Goal: Task Accomplishment & Management: Manage account settings

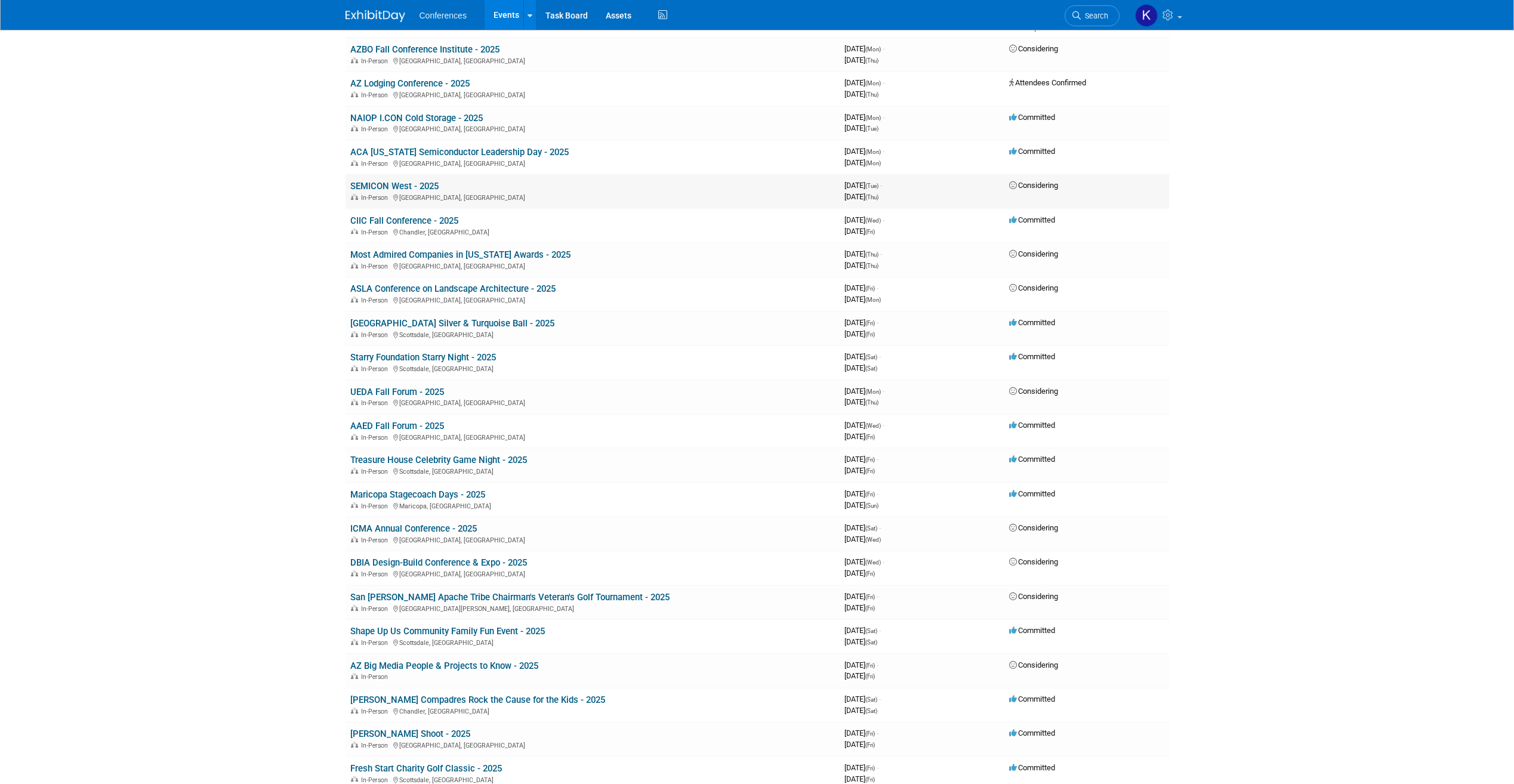
scroll to position [120, 0]
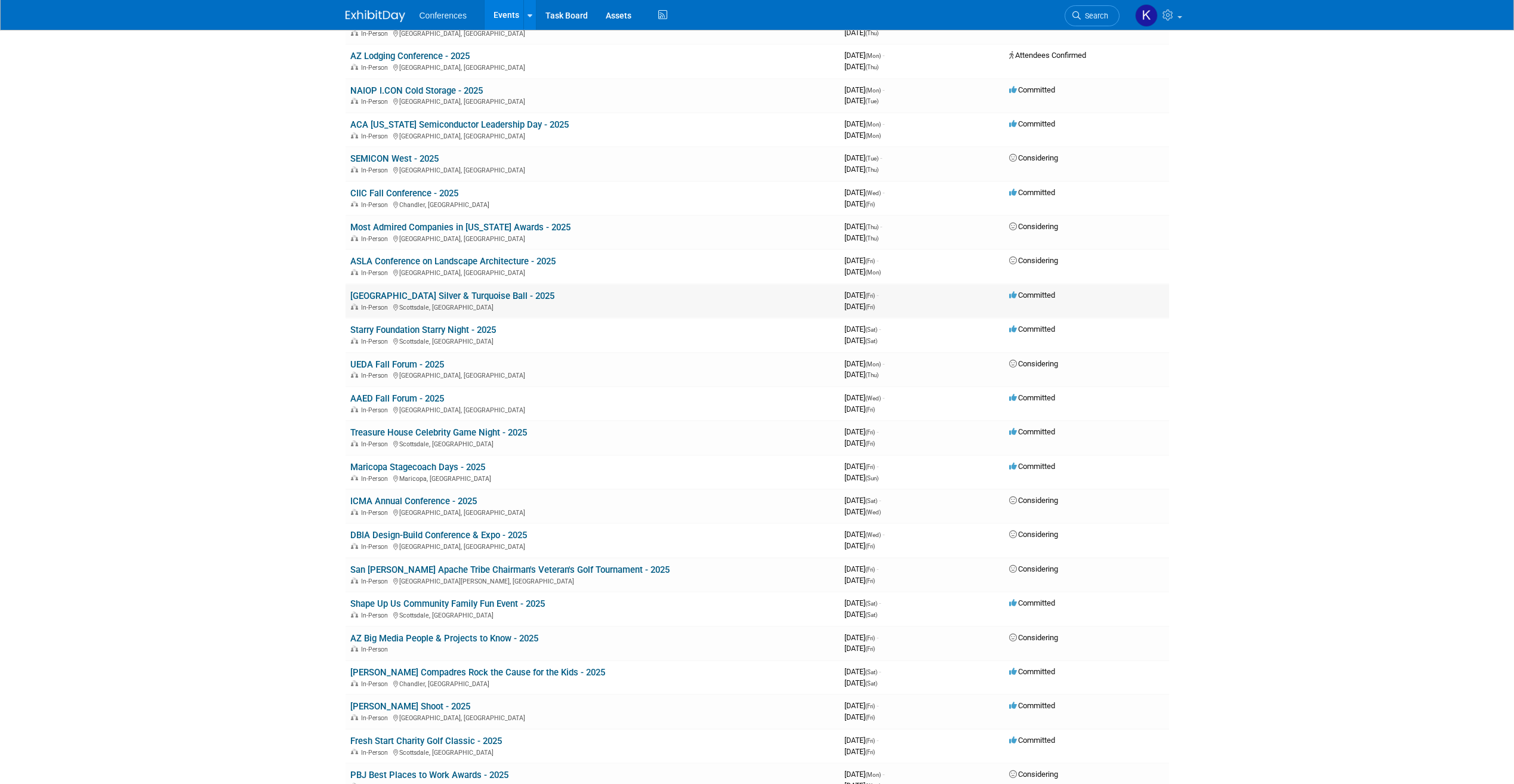
click at [518, 296] on link "[GEOGRAPHIC_DATA] Silver & Turquoise Ball - 2025" at bounding box center [453, 296] width 204 height 11
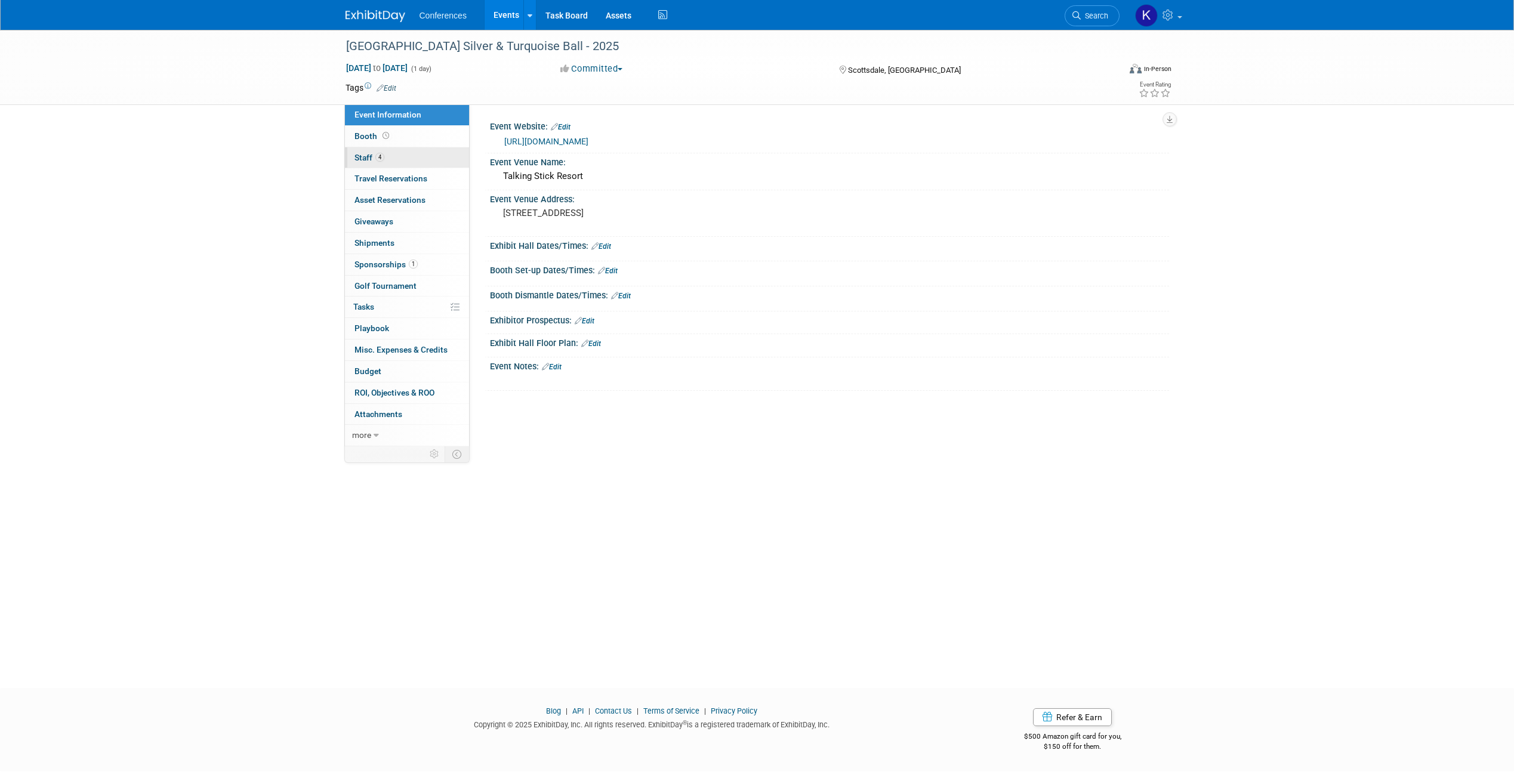
click at [369, 155] on span "Staff 4" at bounding box center [369, 157] width 30 height 10
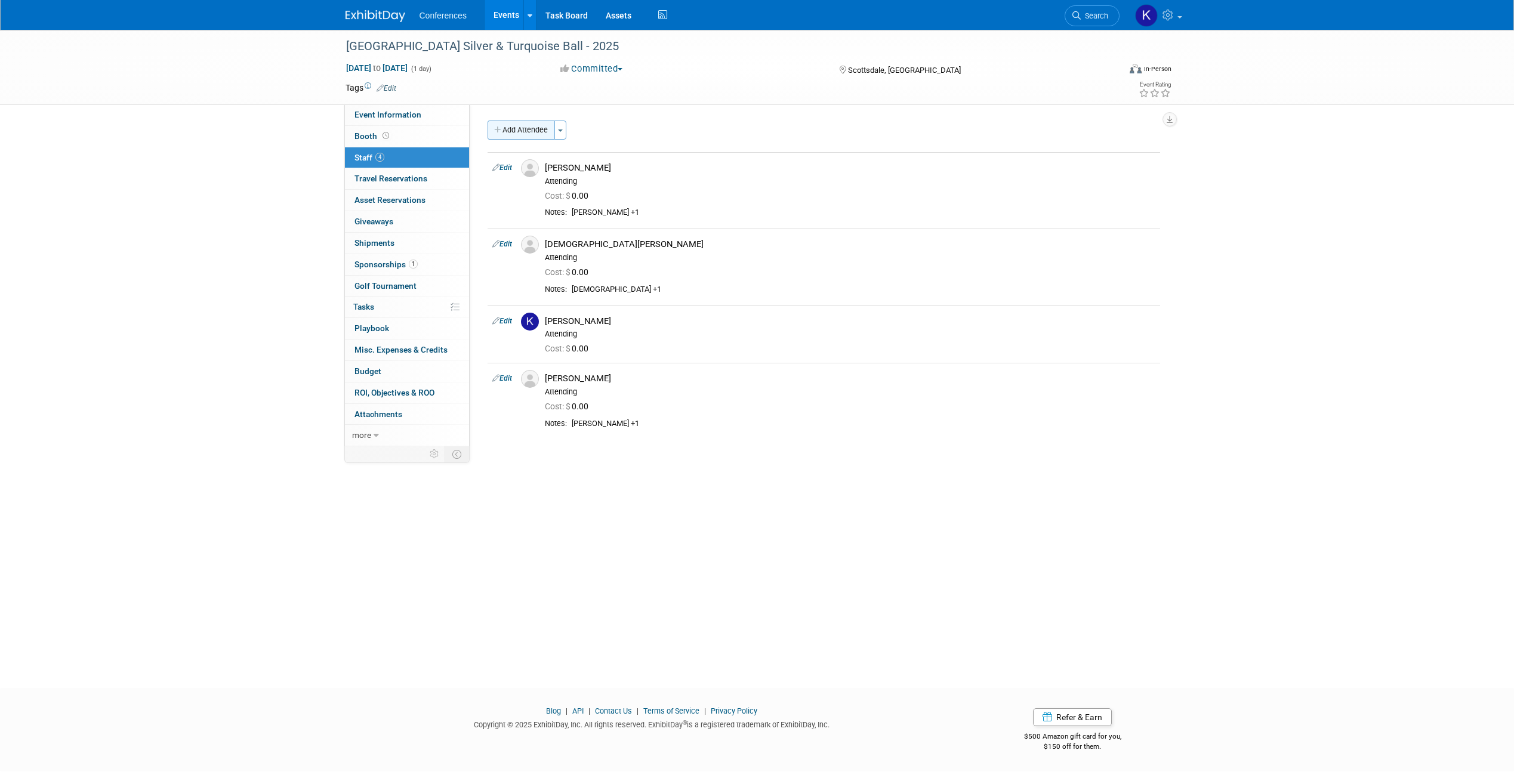
click at [538, 127] on button "Add Attendee" at bounding box center [522, 129] width 68 height 19
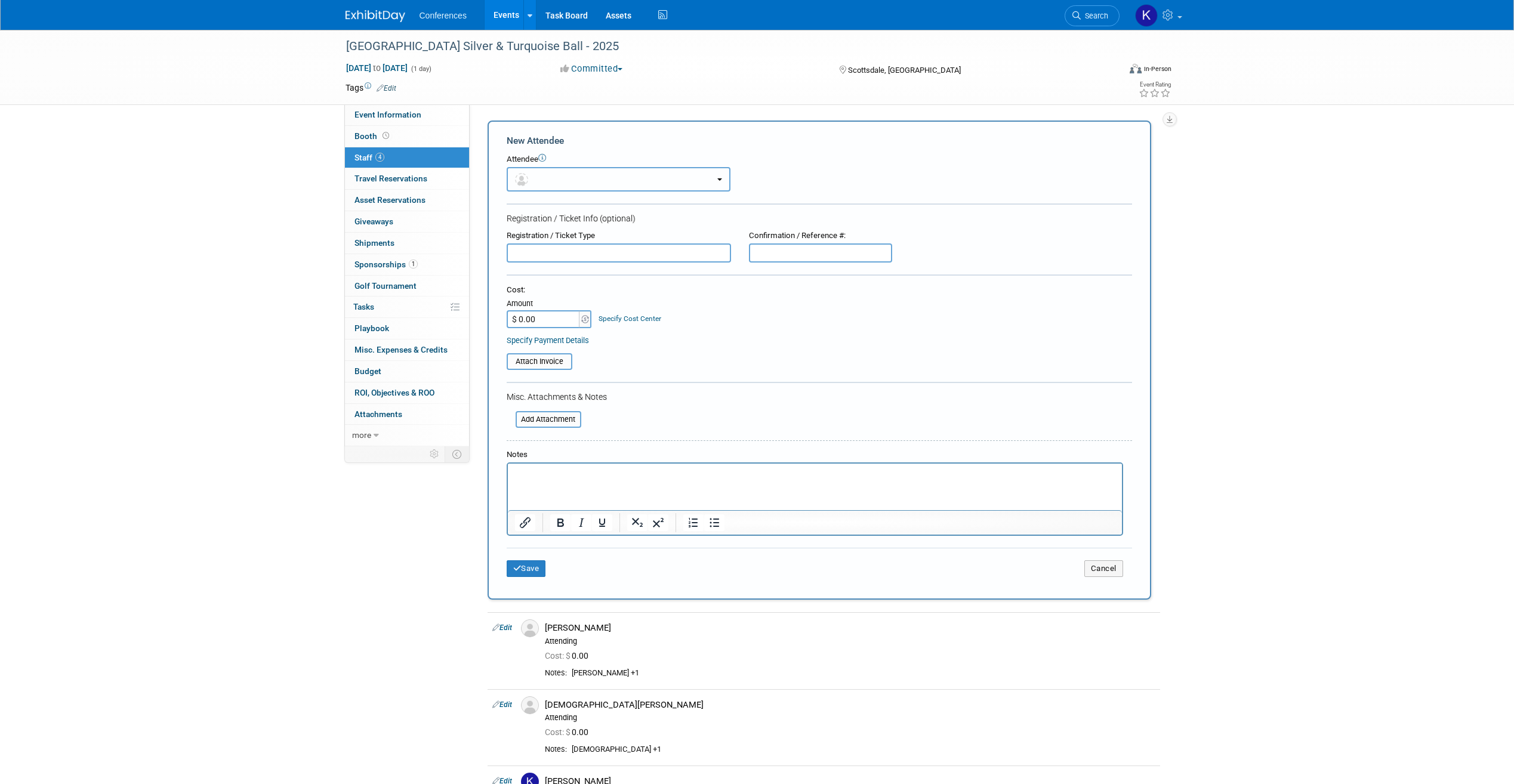
click at [551, 177] on button "button" at bounding box center [618, 179] width 224 height 25
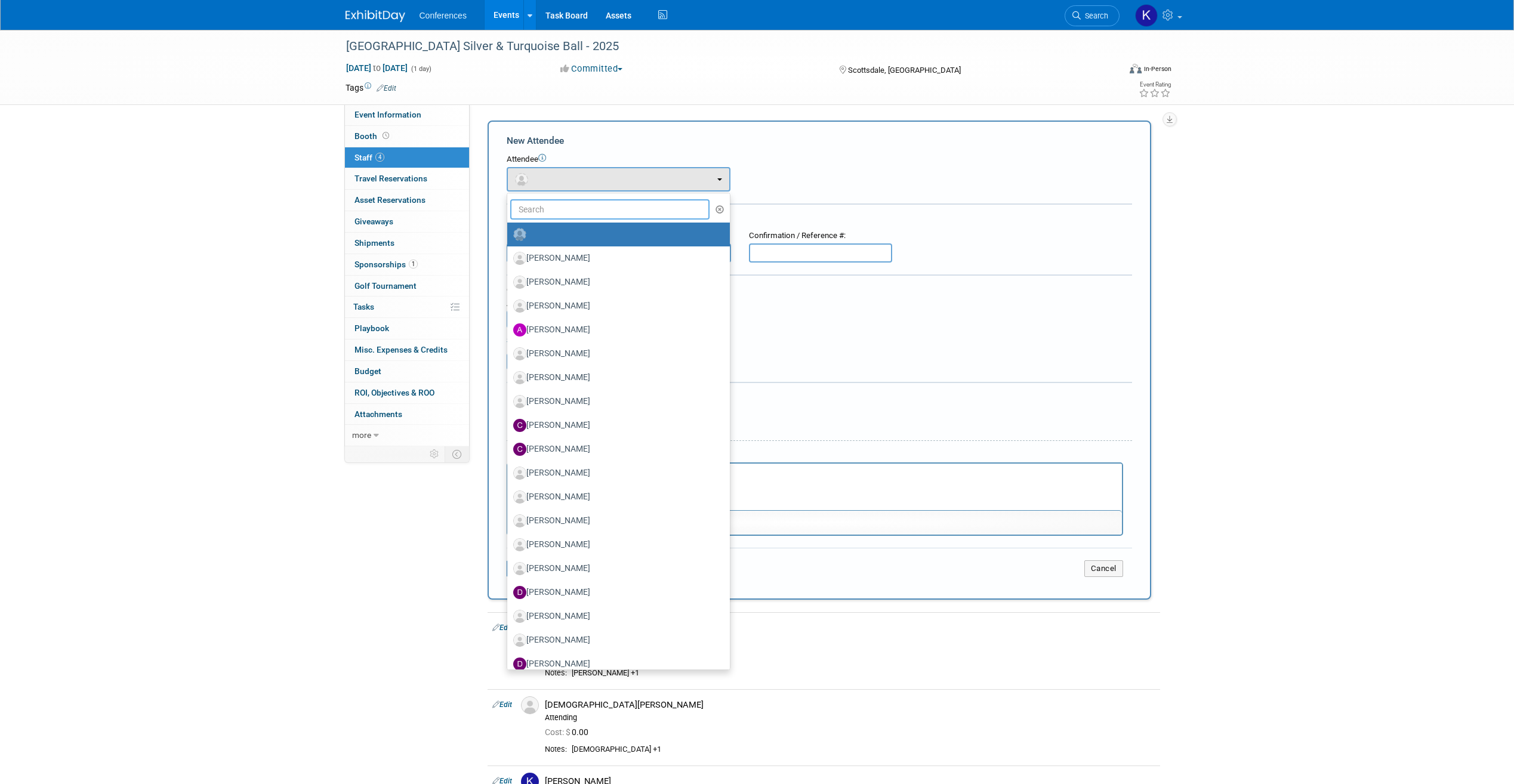
click at [549, 205] on input "text" at bounding box center [610, 209] width 200 height 20
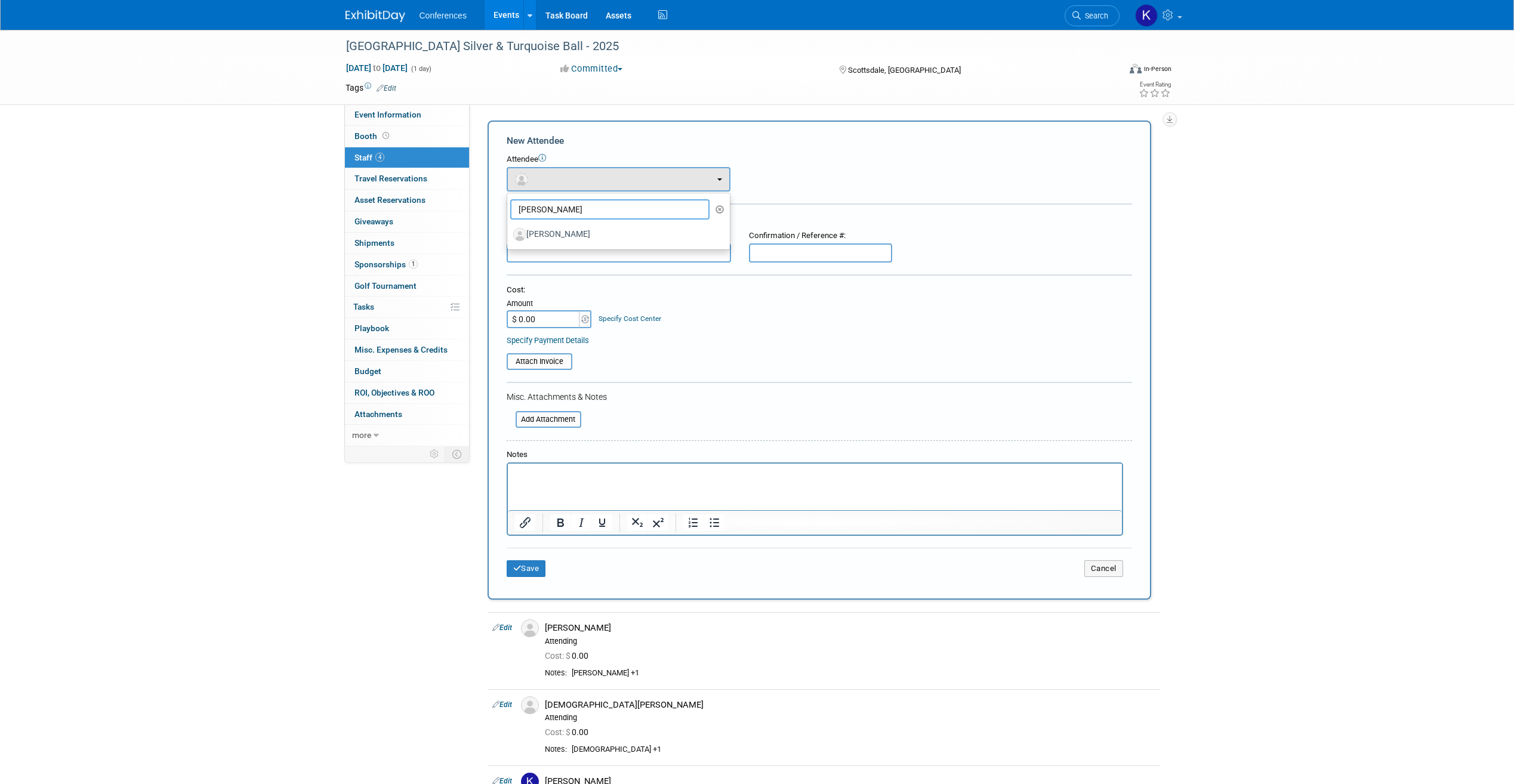
type input "James"
click at [752, 189] on td "X" at bounding box center [743, 179] width 27 height 25
click at [706, 185] on button "button" at bounding box center [618, 179] width 224 height 25
click at [722, 208] on icon "button" at bounding box center [720, 209] width 9 height 8
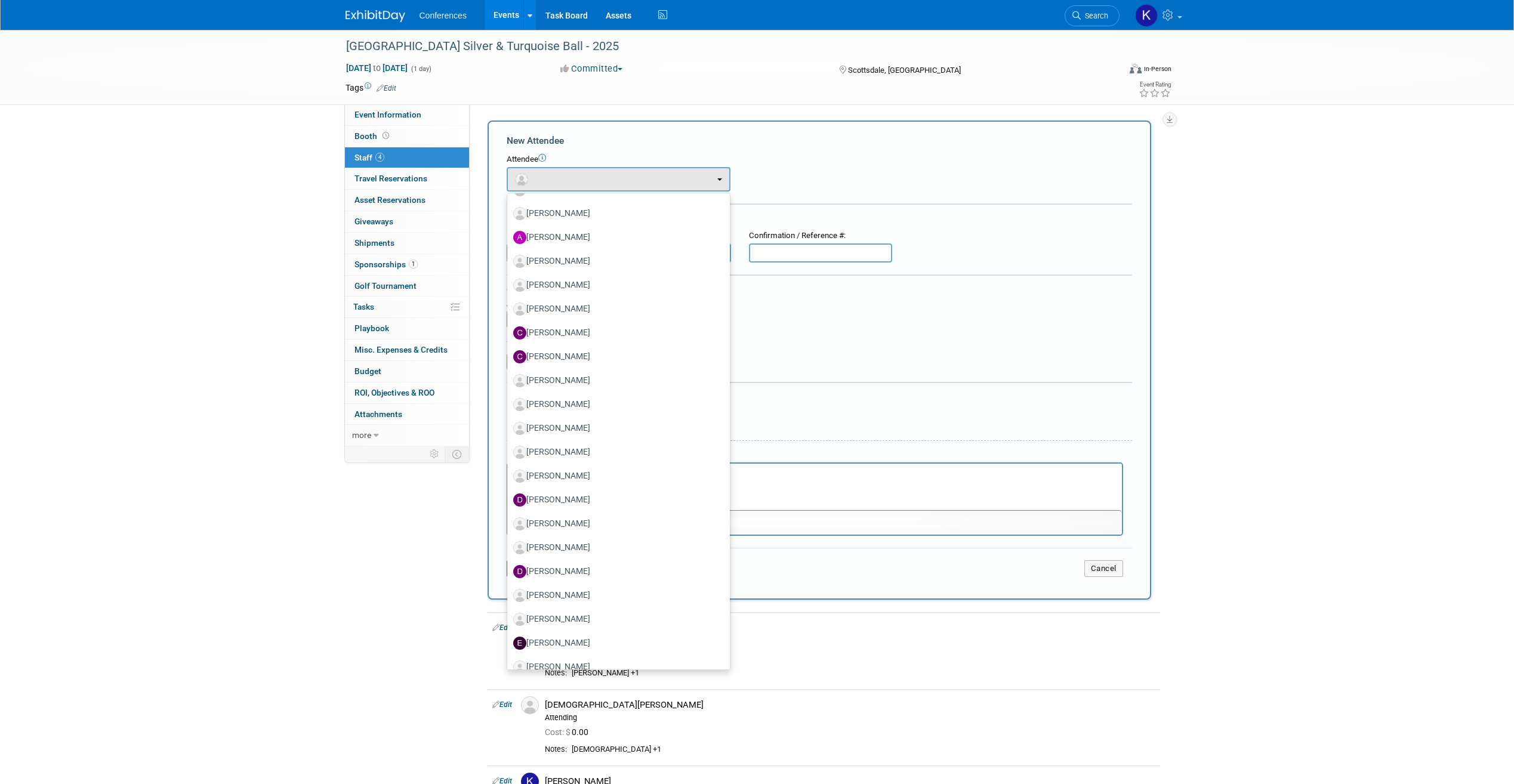
scroll to position [239, 0]
click at [816, 196] on form "New Attendee Attendee <img src="https://www.exhibitday.com/Images/Unassigned-Us…" at bounding box center [819, 359] width 626 height 452
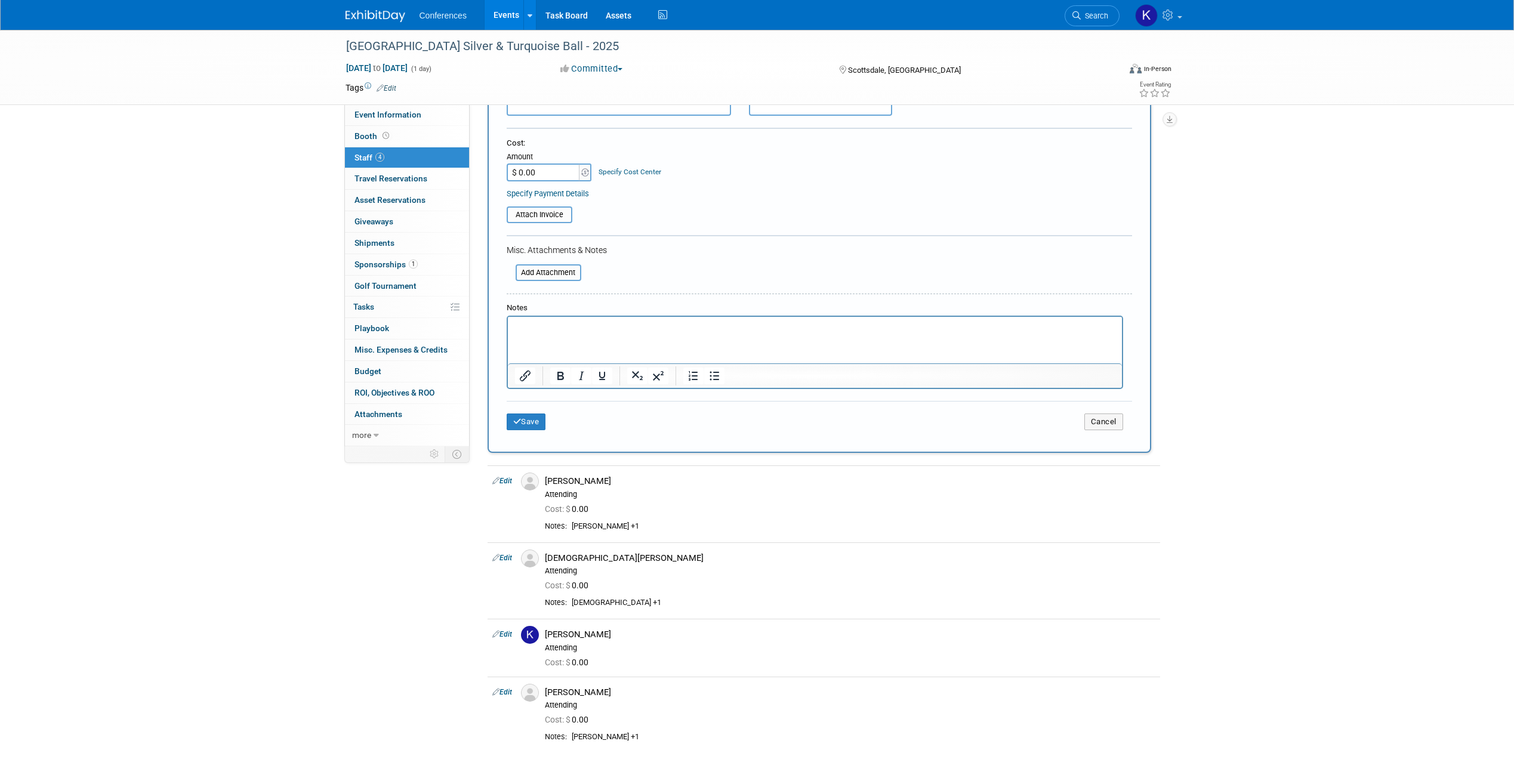
scroll to position [0, 0]
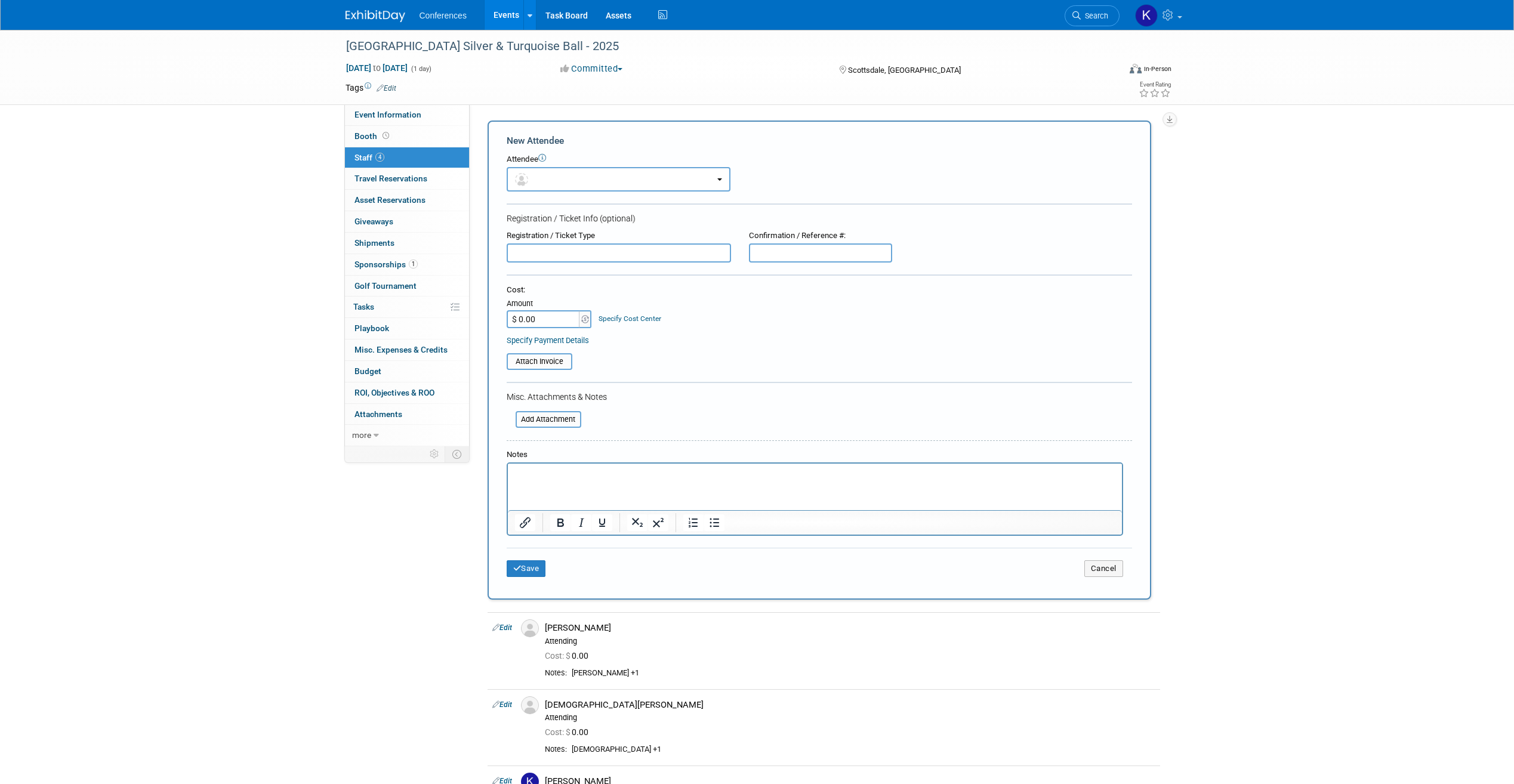
click at [384, 12] on img at bounding box center [375, 16] width 60 height 12
click at [362, 18] on img at bounding box center [375, 16] width 60 height 12
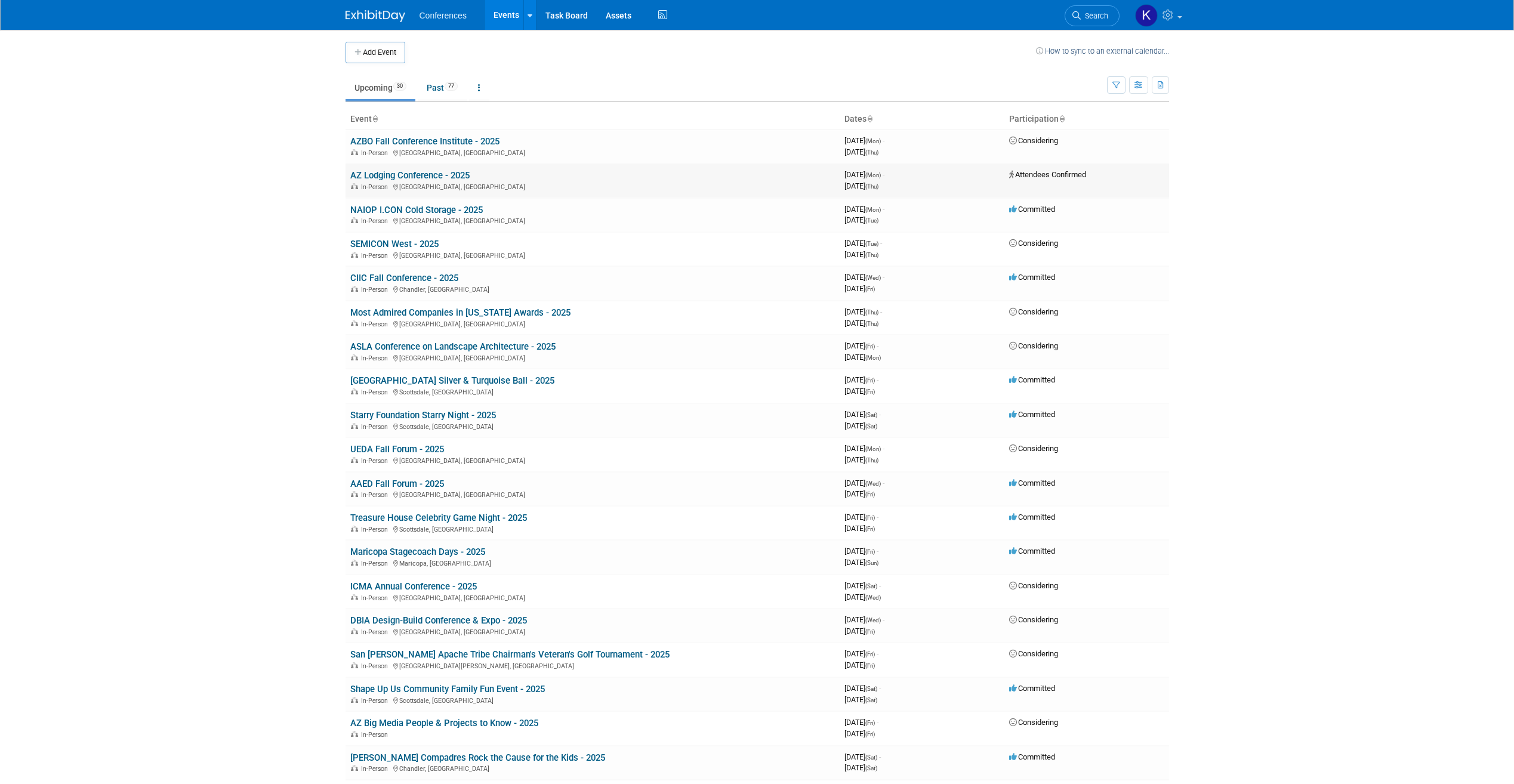
click at [460, 178] on link "AZ Lodging Conference - 2025" at bounding box center [410, 176] width 120 height 11
click at [475, 208] on link "NAIOP I.CON Cold Storage - 2025" at bounding box center [417, 210] width 133 height 11
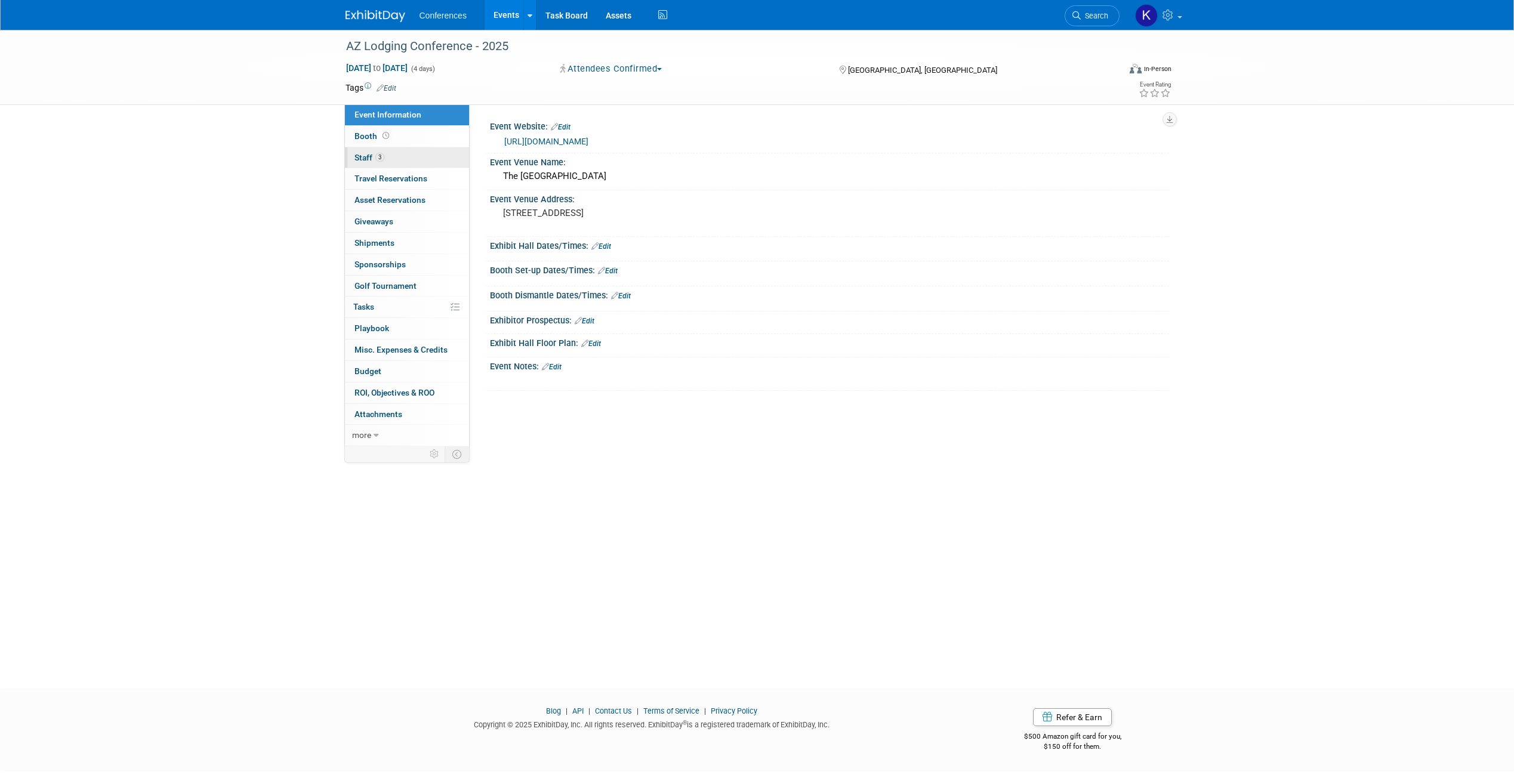
click at [379, 161] on span "3" at bounding box center [380, 157] width 9 height 9
click at [369, 157] on span "Staff 0" at bounding box center [364, 157] width 18 height 10
